Goal: Task Accomplishment & Management: Manage account settings

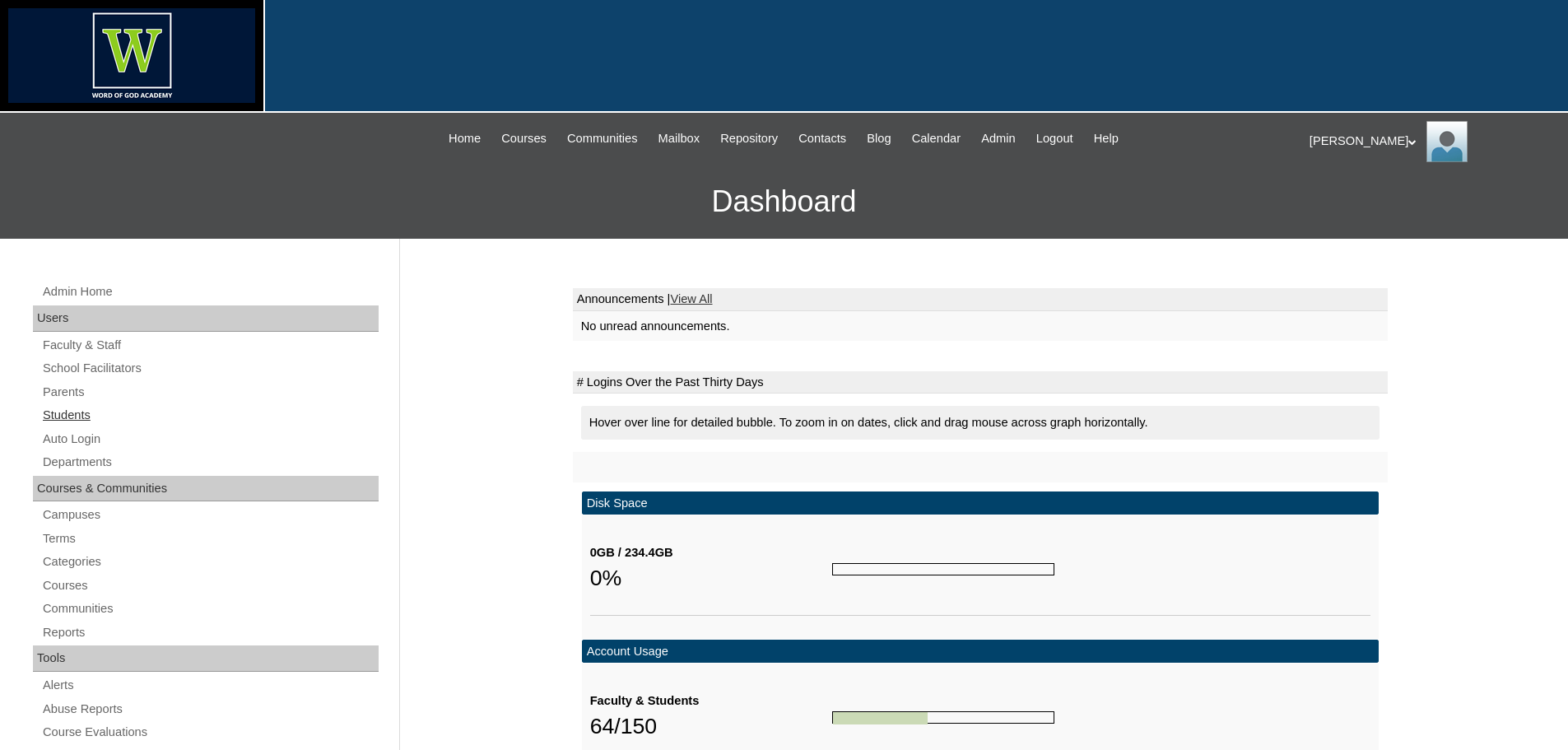
click at [65, 423] on link "Students" at bounding box center [209, 416] width 338 height 21
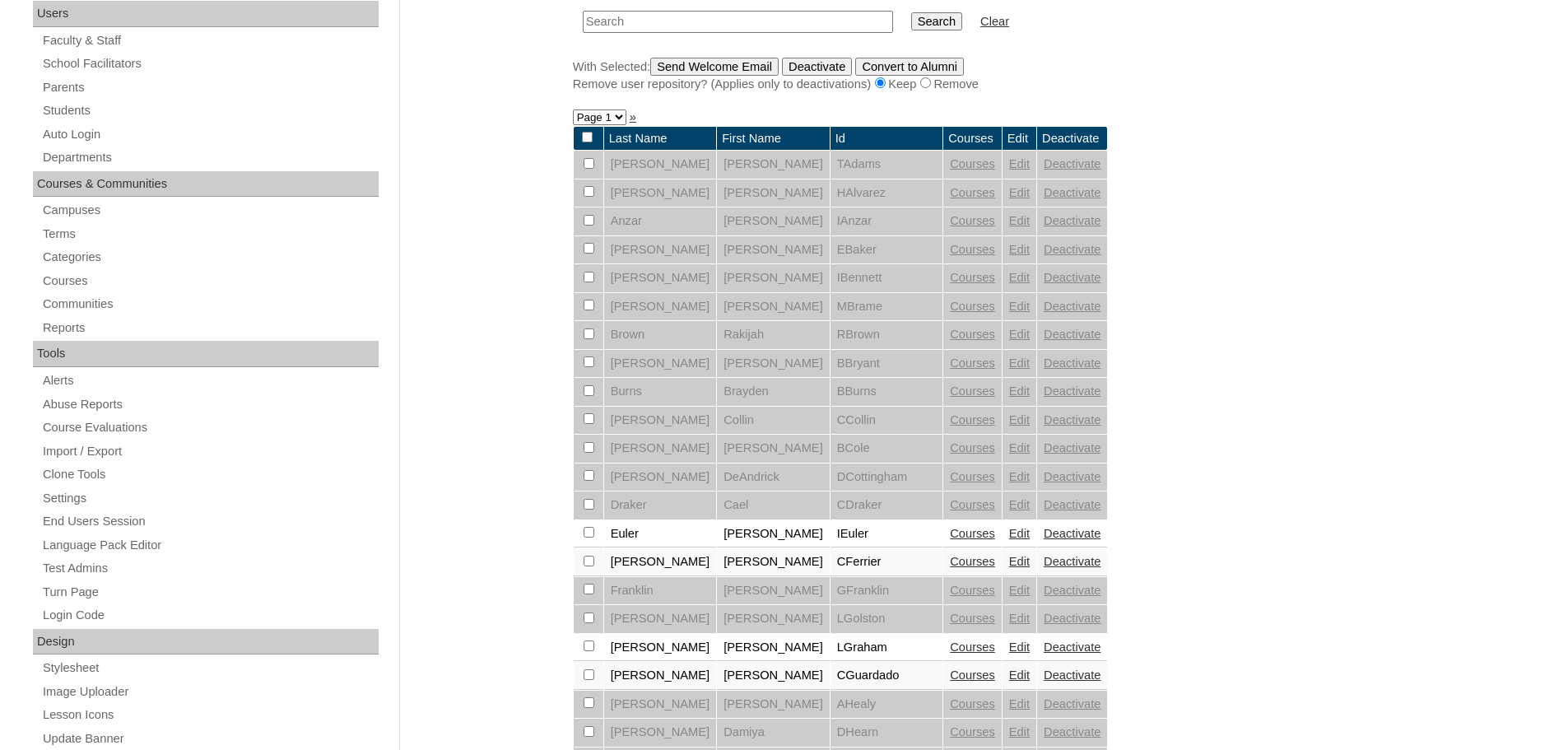
scroll to position [495, 0]
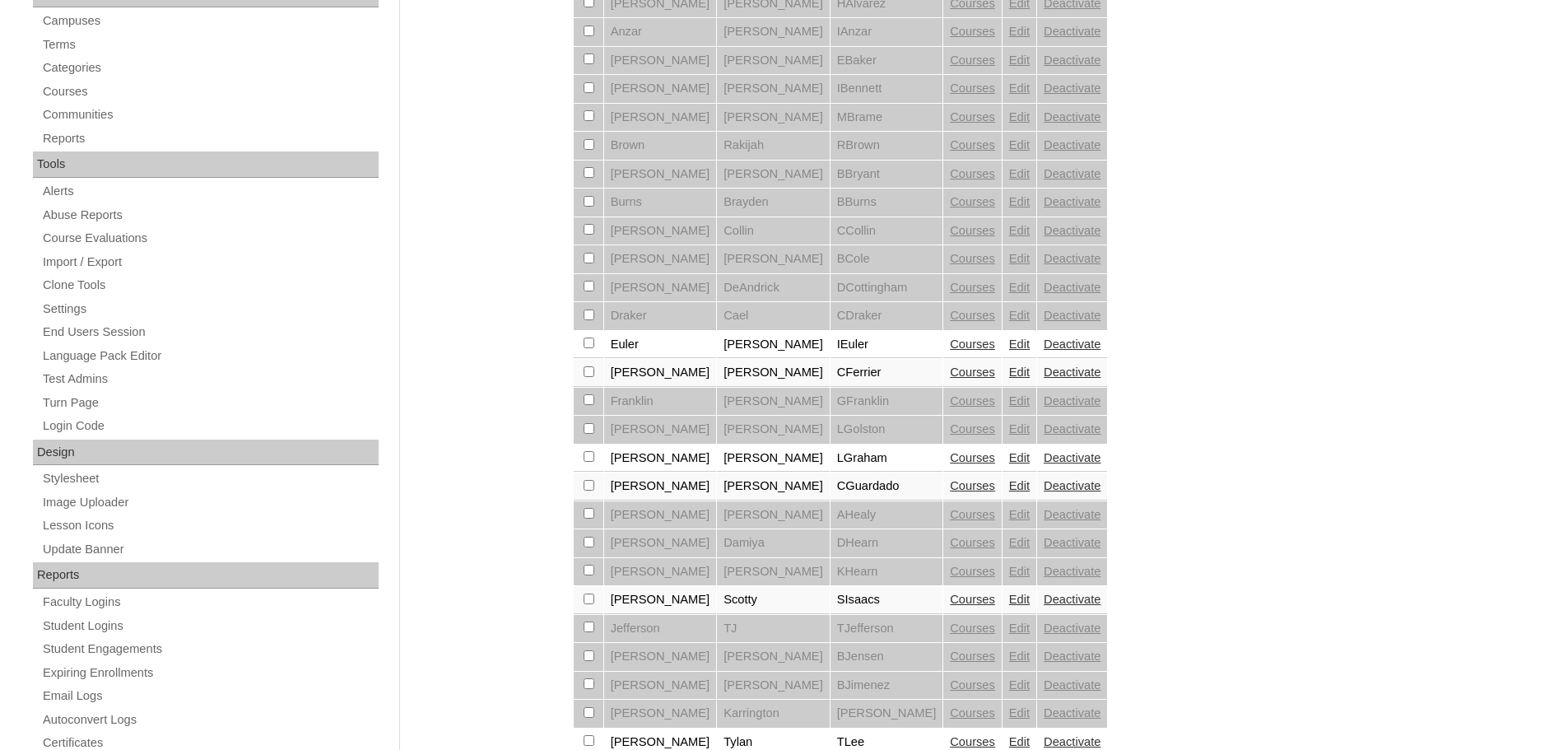
click at [1009, 601] on link "Edit" at bounding box center [1019, 600] width 21 height 13
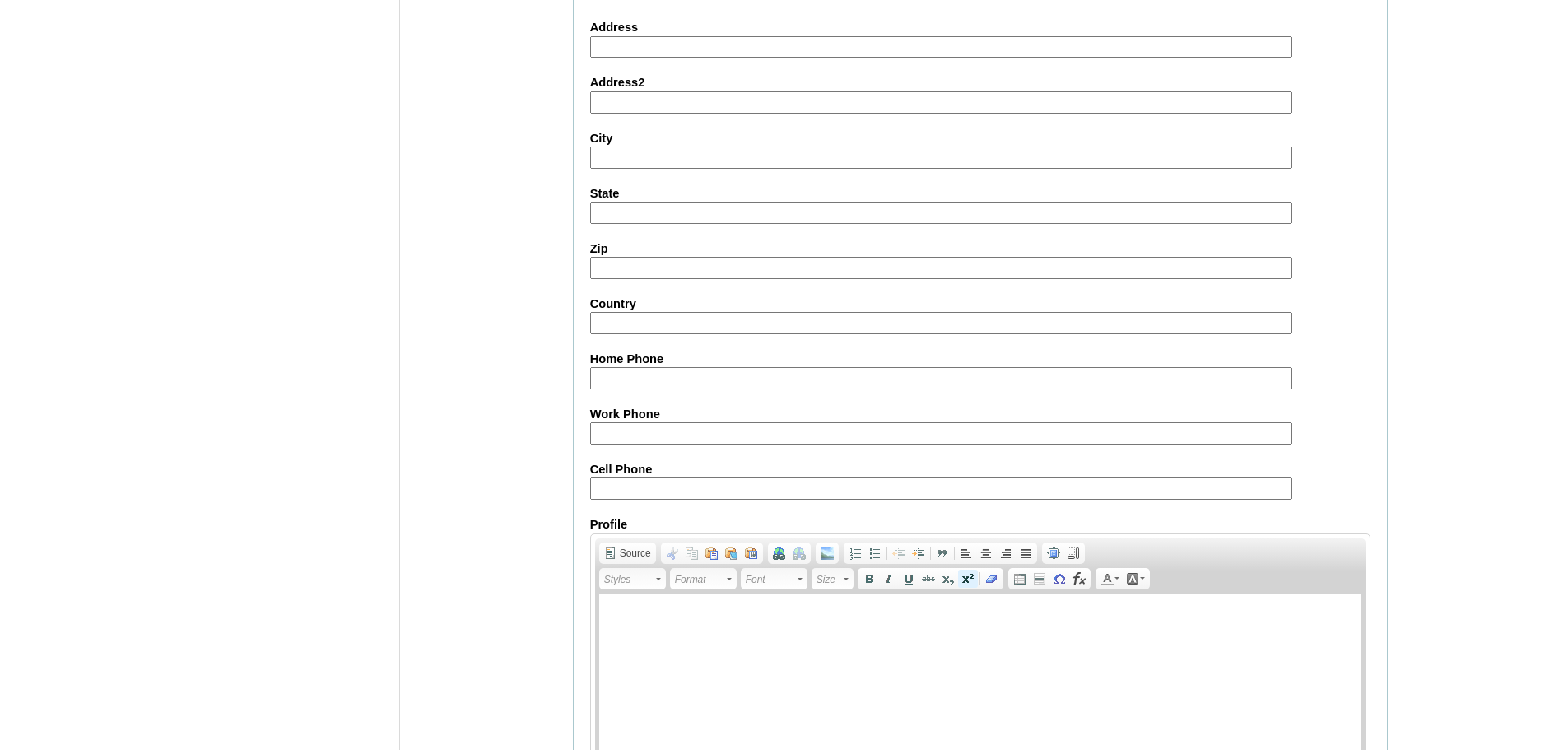
scroll to position [1810, 0]
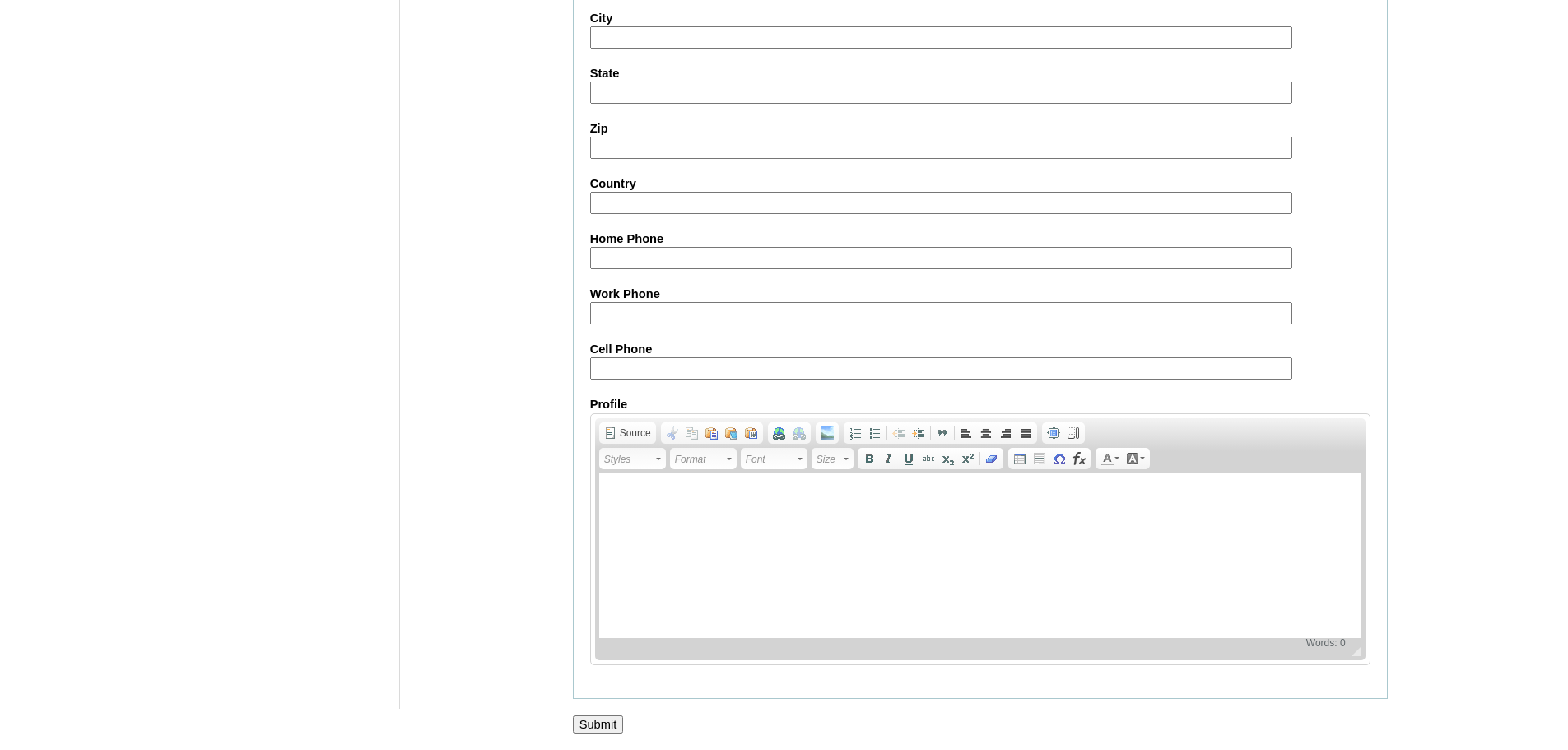
click at [602, 723] on input "Submit" at bounding box center [598, 724] width 51 height 18
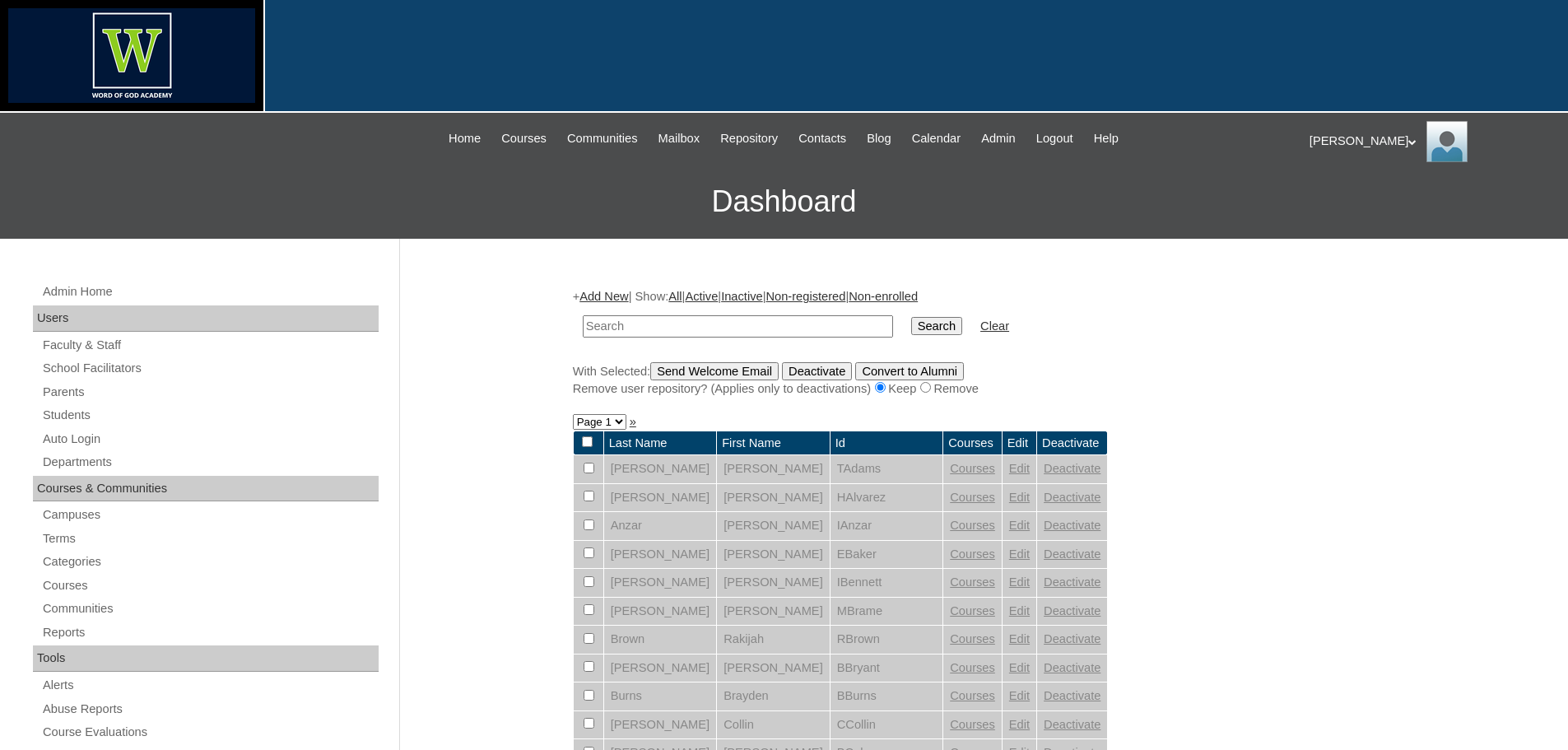
click at [1024, 142] on link "Admin" at bounding box center [998, 139] width 51 height 19
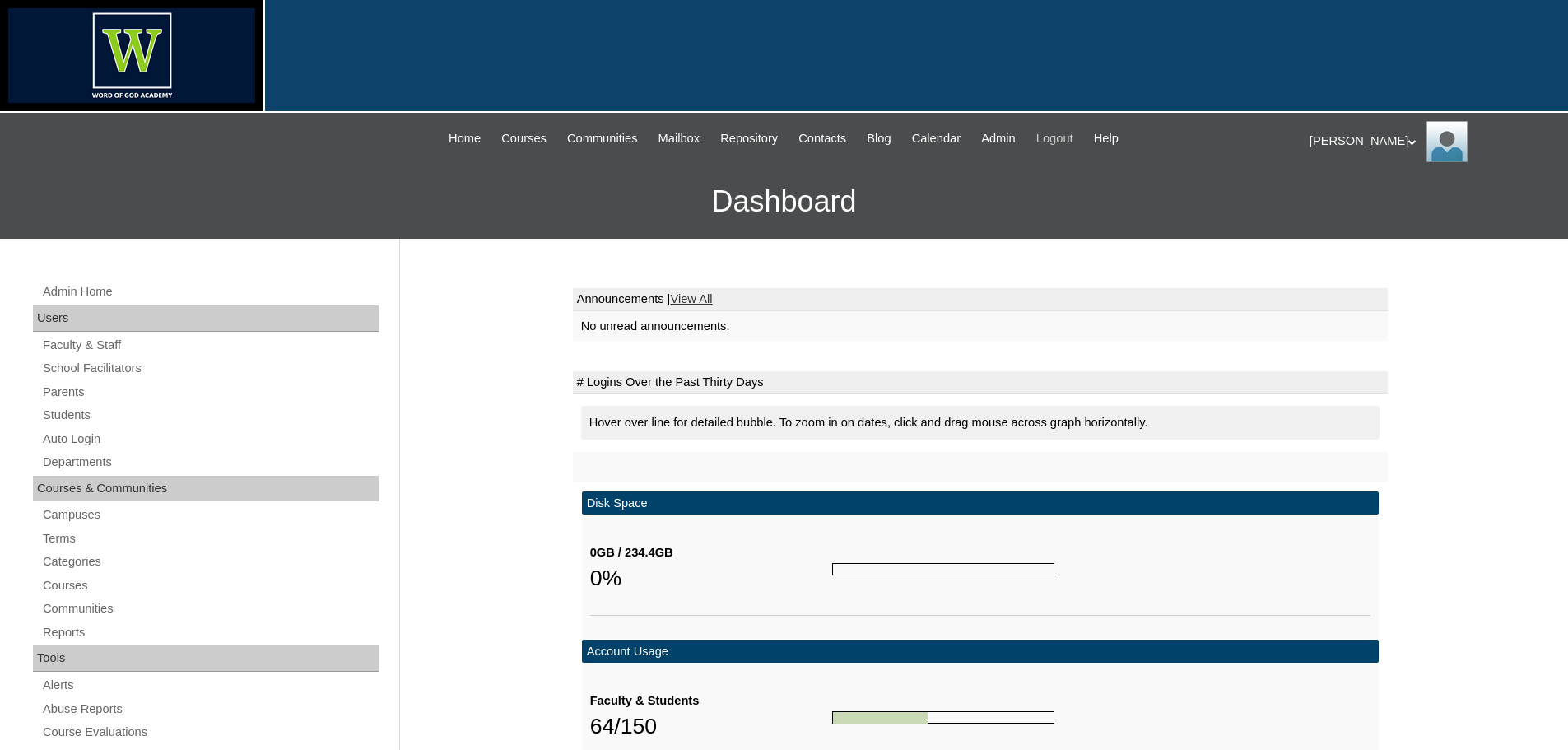
click at [1074, 142] on span "Logout" at bounding box center [1055, 139] width 37 height 19
